Goal: Task Accomplishment & Management: Manage account settings

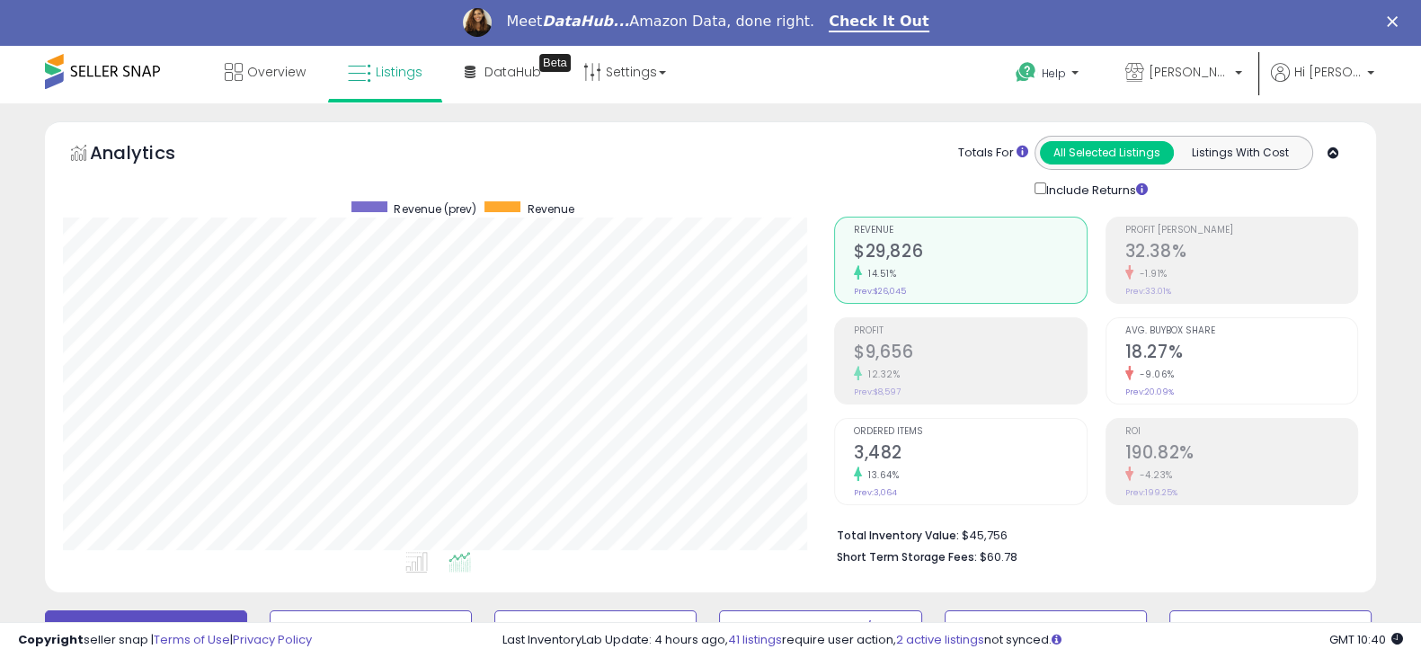
click at [1397, 25] on icon "Close" at bounding box center [1392, 21] width 11 height 11
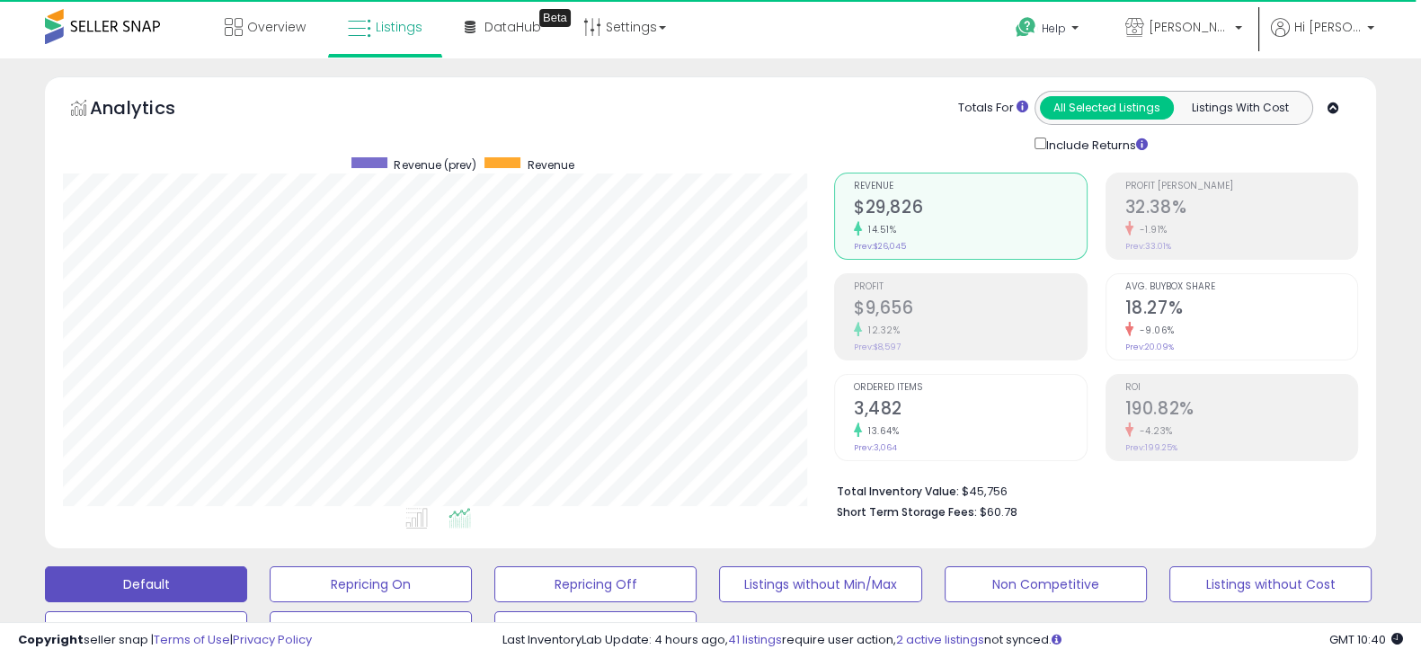
scroll to position [616, 0]
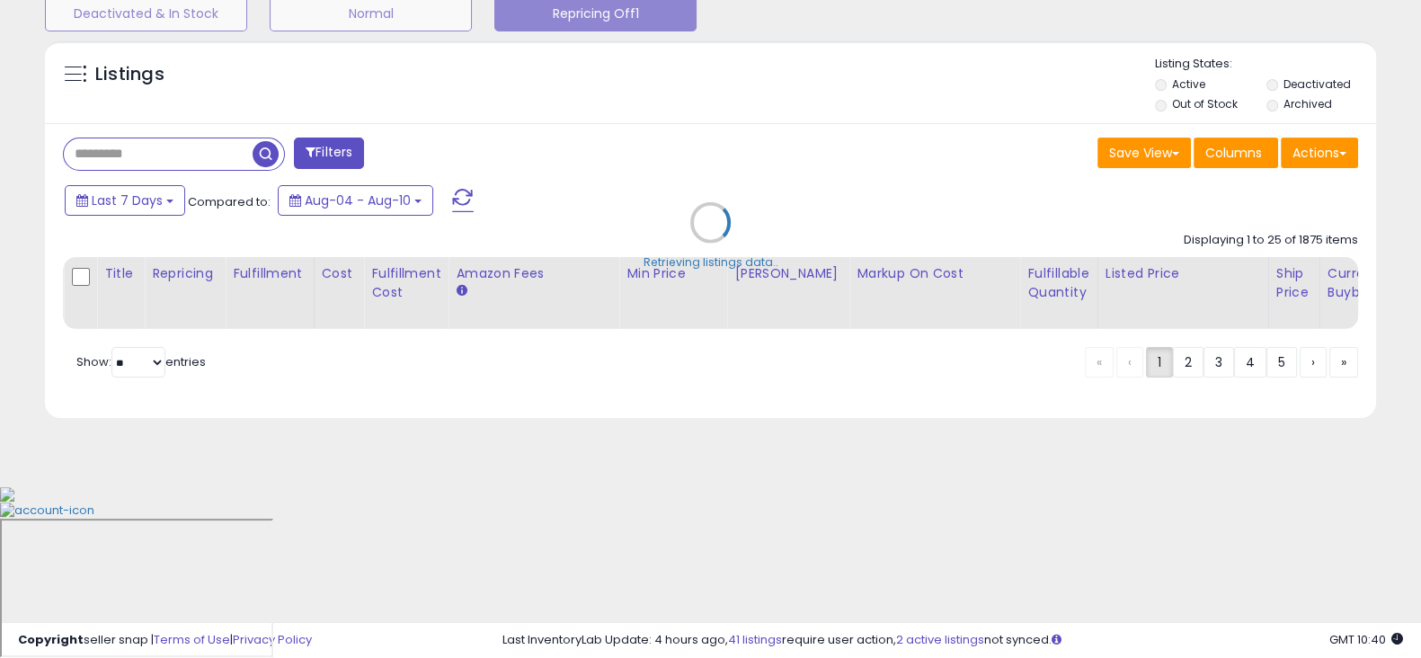
select select "**"
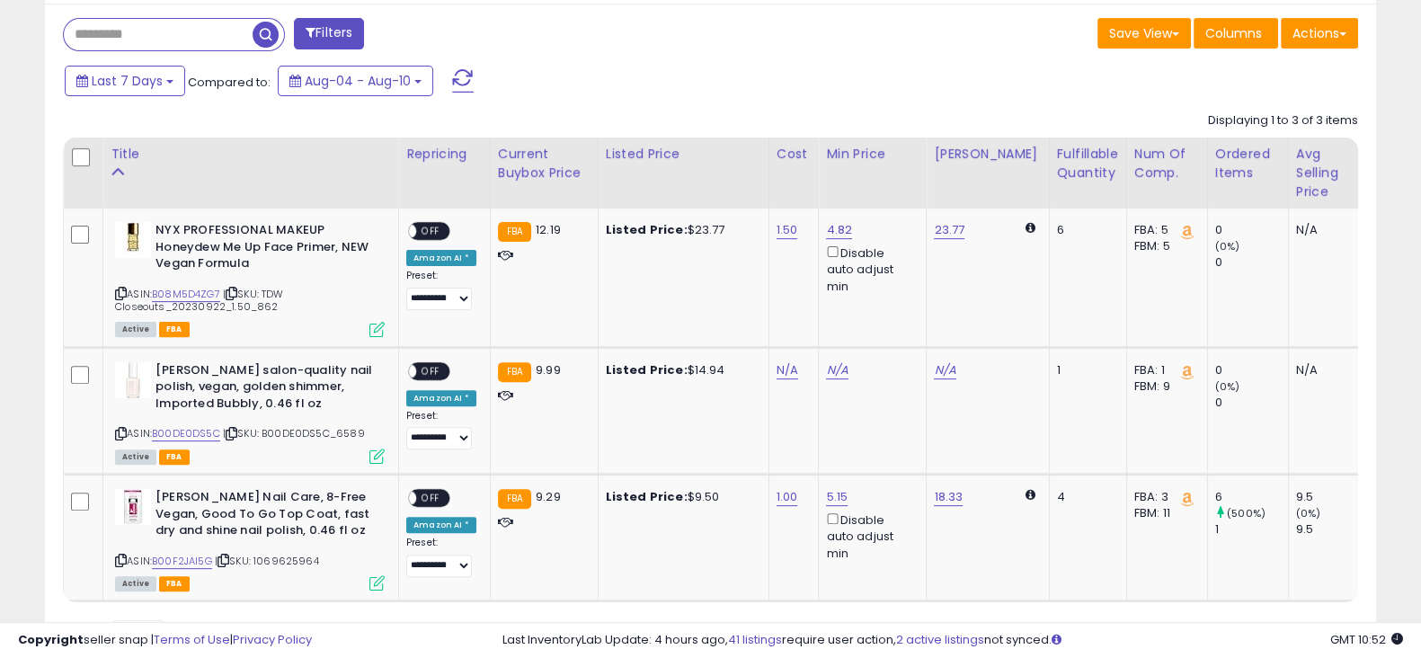
scroll to position [736, 0]
click at [439, 231] on span "OFF" at bounding box center [430, 230] width 29 height 15
click at [789, 361] on link "N/A" at bounding box center [787, 369] width 22 height 18
type input "*"
click at [867, 337] on div at bounding box center [852, 326] width 67 height 31
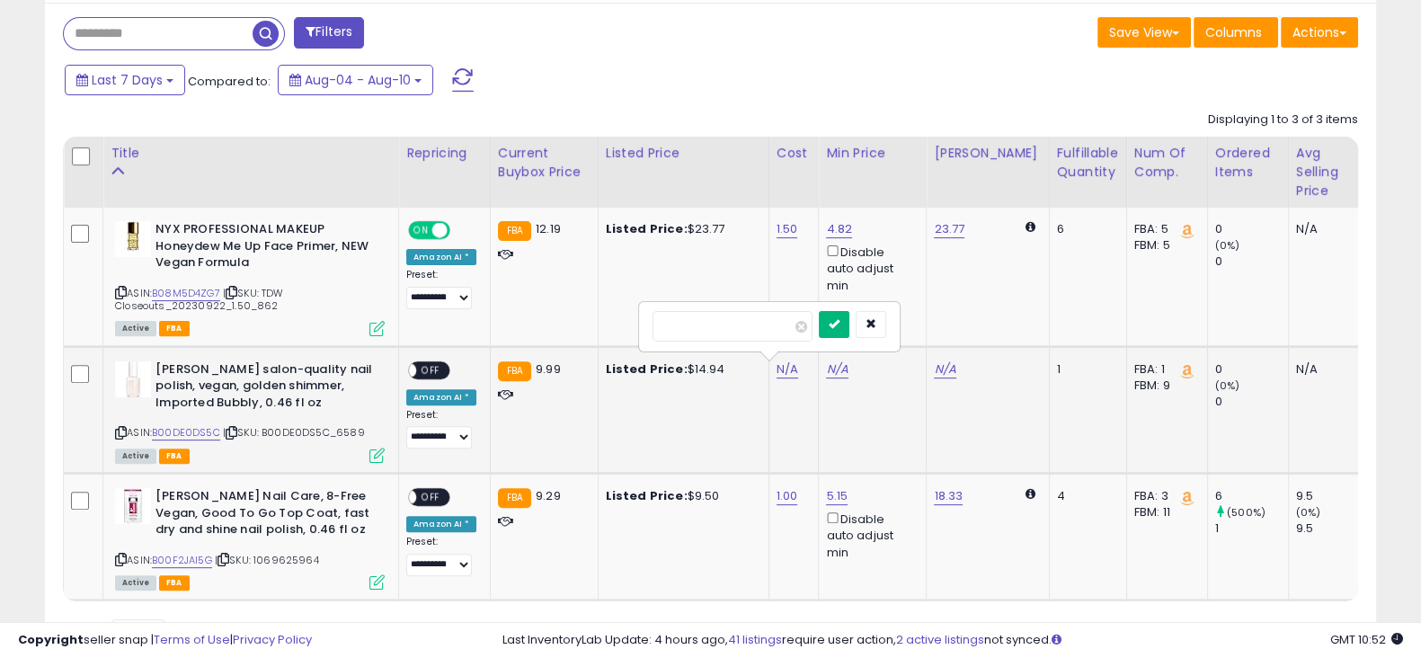
click at [839, 327] on icon "submit" at bounding box center [834, 323] width 11 height 11
click at [434, 368] on span "OFF" at bounding box center [430, 369] width 29 height 15
click at [430, 492] on span "OFF" at bounding box center [430, 497] width 29 height 15
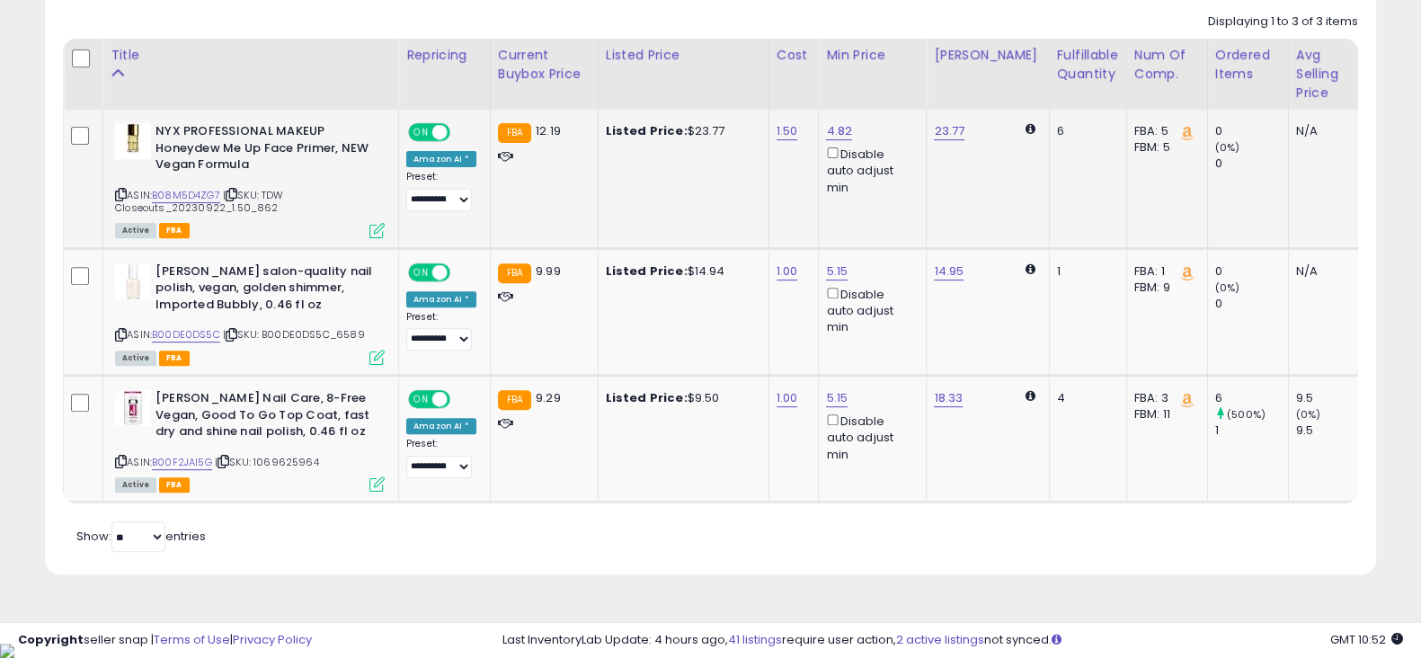
scroll to position [0, 0]
